Goal: Transaction & Acquisition: Purchase product/service

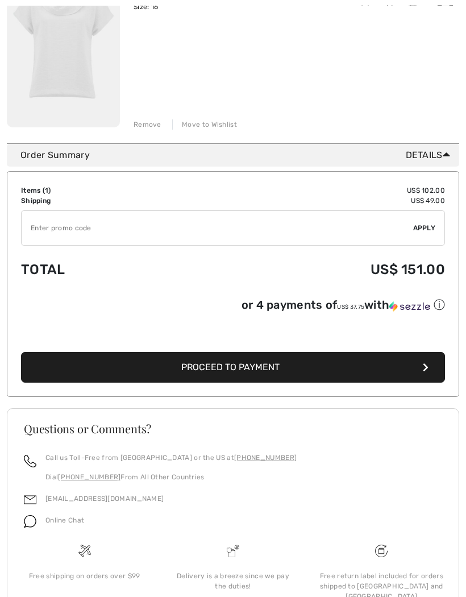
scroll to position [214, 0]
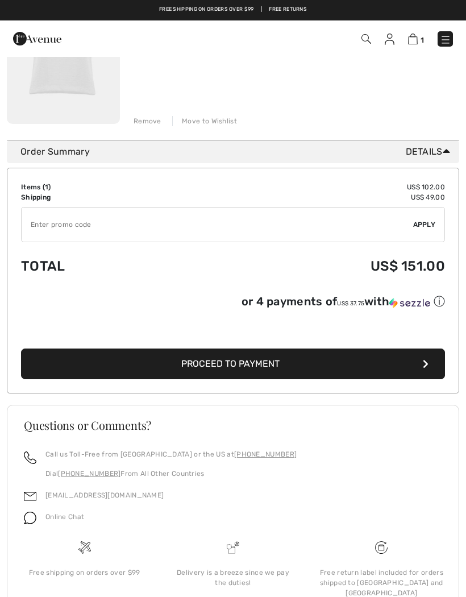
click at [448, 41] on img at bounding box center [445, 39] width 11 height 11
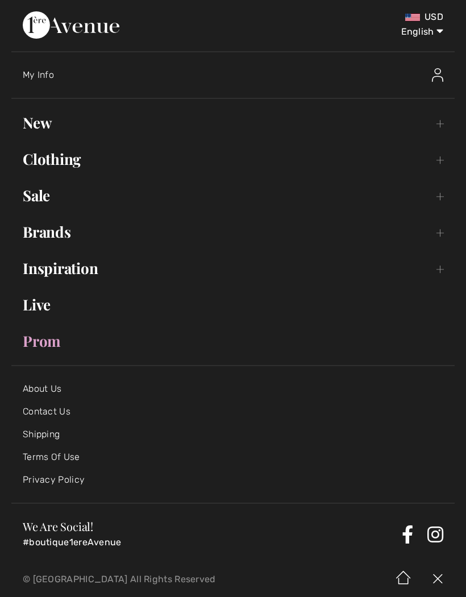
click at [440, 235] on link "Brands Open submenu" at bounding box center [232, 231] width 443 height 25
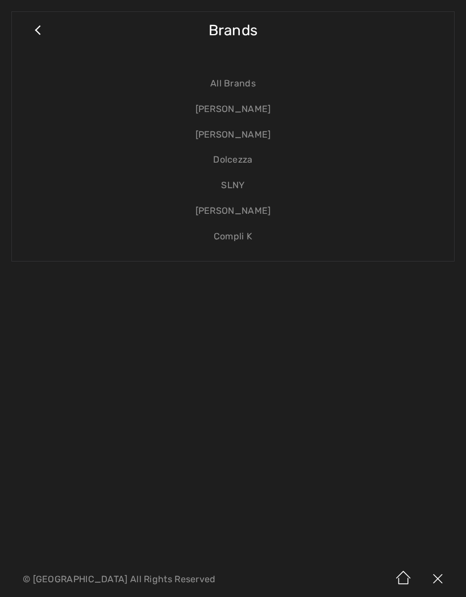
click at [264, 113] on link "[PERSON_NAME]" at bounding box center [232, 110] width 419 height 26
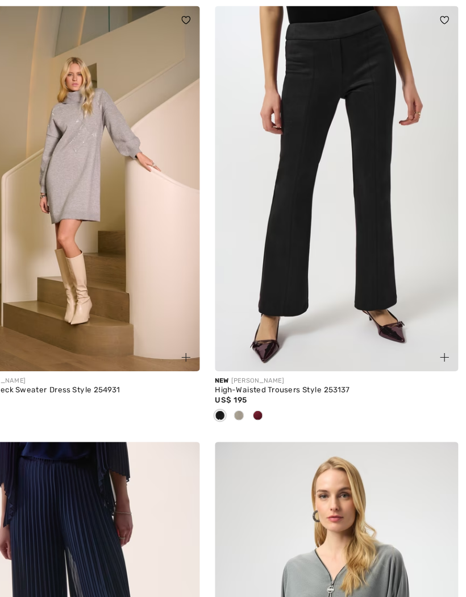
scroll to position [5212, 0]
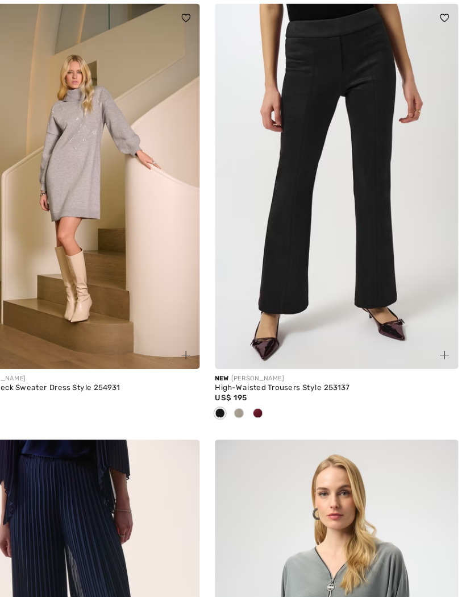
click at [323, 168] on img at bounding box center [349, 181] width 219 height 329
click at [337, 124] on img at bounding box center [349, 181] width 219 height 329
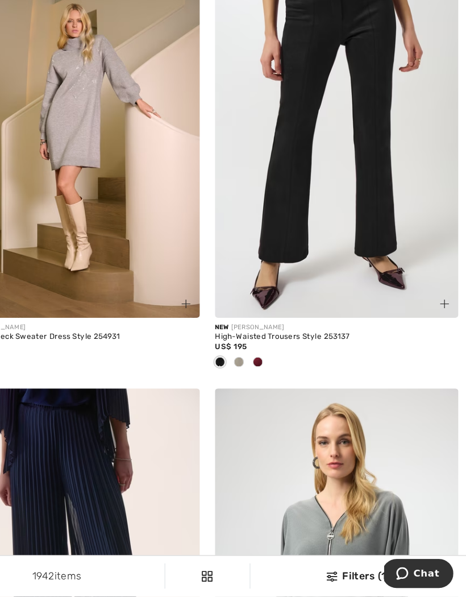
click at [303, 64] on img at bounding box center [349, 180] width 219 height 329
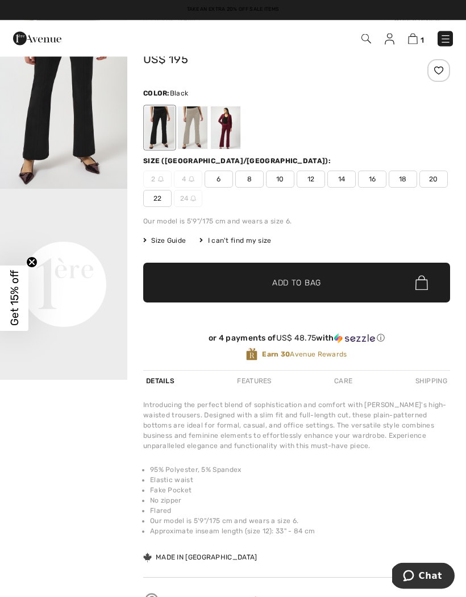
scroll to position [52, 0]
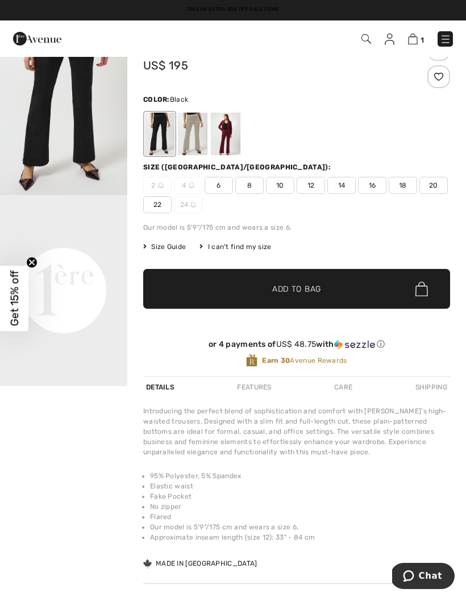
click at [375, 185] on span "16" at bounding box center [372, 185] width 28 height 17
click at [305, 288] on span "Add to Bag" at bounding box center [296, 289] width 49 height 12
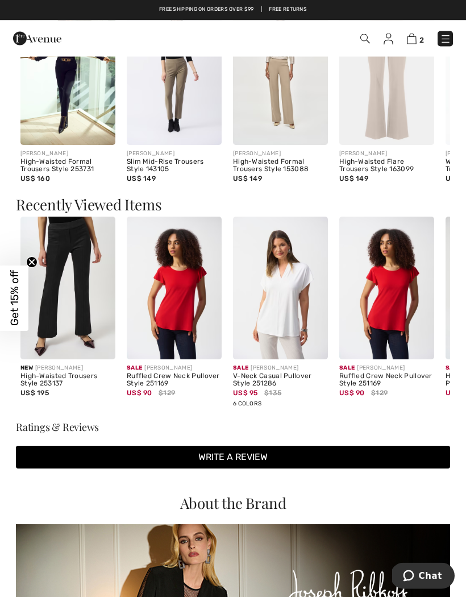
scroll to position [946, 0]
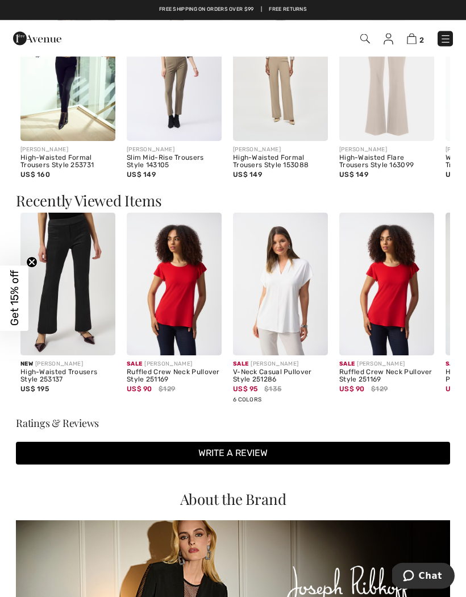
click at [73, 311] on img at bounding box center [67, 284] width 95 height 143
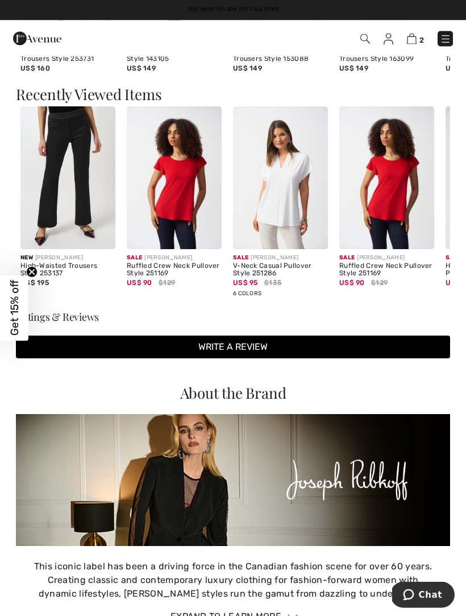
scroll to position [1054, 0]
